Goal: Transaction & Acquisition: Purchase product/service

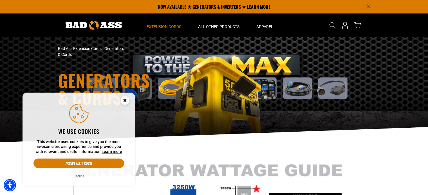
click at [125, 98] on circle "Close this option" at bounding box center [125, 100] width 8 height 8
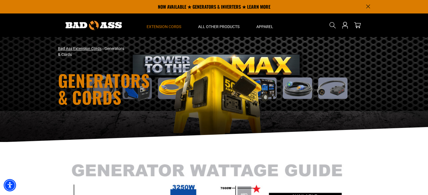
click at [91, 48] on link "Bad Ass Extension Cords" at bounding box center [80, 48] width 44 height 4
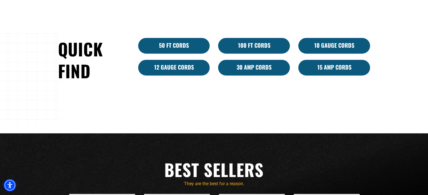
scroll to position [349, 0]
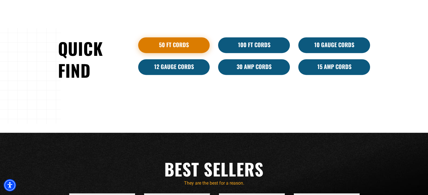
click at [178, 45] on link "50 ft cords" at bounding box center [174, 45] width 72 height 16
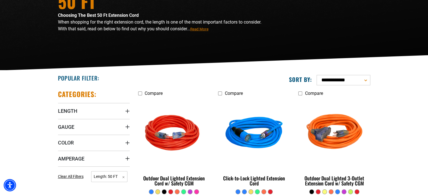
scroll to position [101, 0]
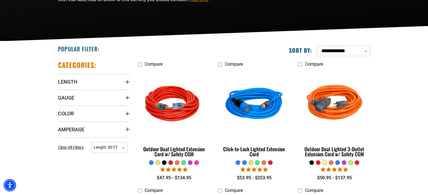
click at [178, 45] on div "Popular Filter:" at bounding box center [134, 48] width 160 height 15
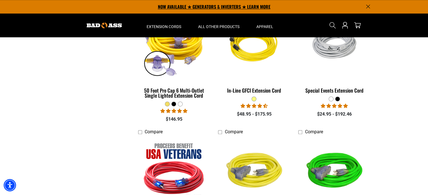
scroll to position [529, 0]
